Goal: Task Accomplishment & Management: Manage account settings

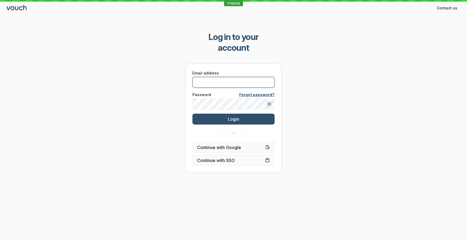
click at [229, 77] on input "Email address" at bounding box center [233, 82] width 82 height 11
click at [271, 101] on button "Show password" at bounding box center [269, 104] width 6 height 6
click at [271, 101] on button "button" at bounding box center [269, 104] width 6 height 6
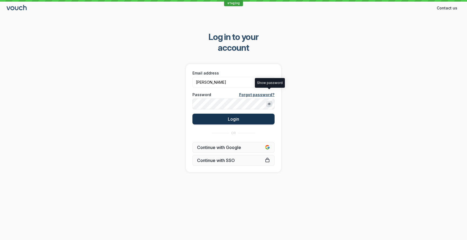
click at [249, 114] on button "Login" at bounding box center [233, 119] width 82 height 11
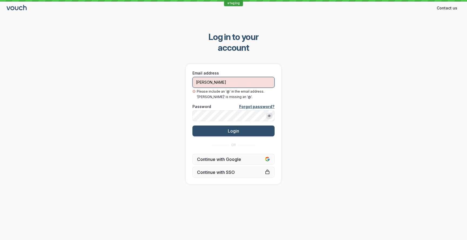
drag, startPoint x: 210, startPoint y: 72, endPoint x: 178, endPoint y: 70, distance: 32.7
click at [178, 70] on div "Log in to your account Email address [PERSON_NAME] Please include an '@' in the…" at bounding box center [233, 108] width 467 height 170
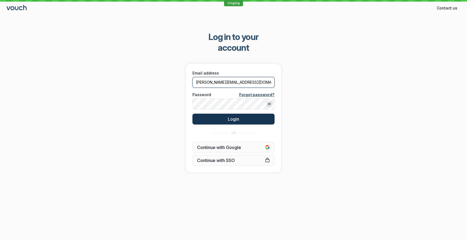
type input "[PERSON_NAME][EMAIL_ADDRESS][DOMAIN_NAME]"
click at [234, 116] on span "Login" at bounding box center [233, 118] width 11 height 5
